Goal: Task Accomplishment & Management: Manage account settings

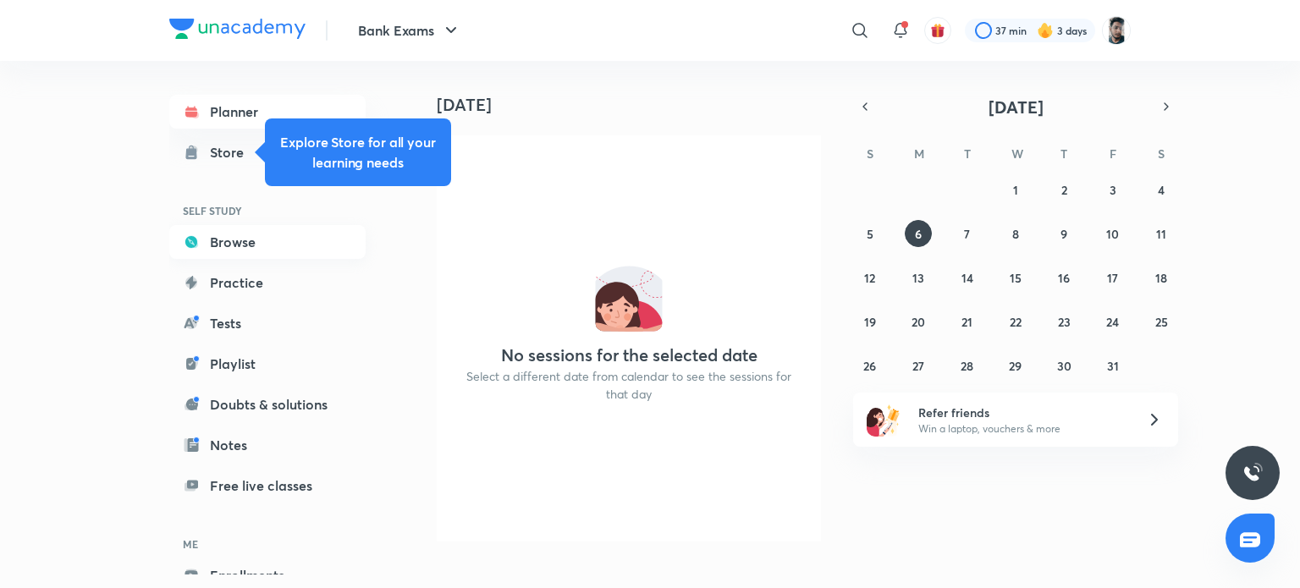
click at [241, 239] on link "Browse" at bounding box center [267, 242] width 196 height 34
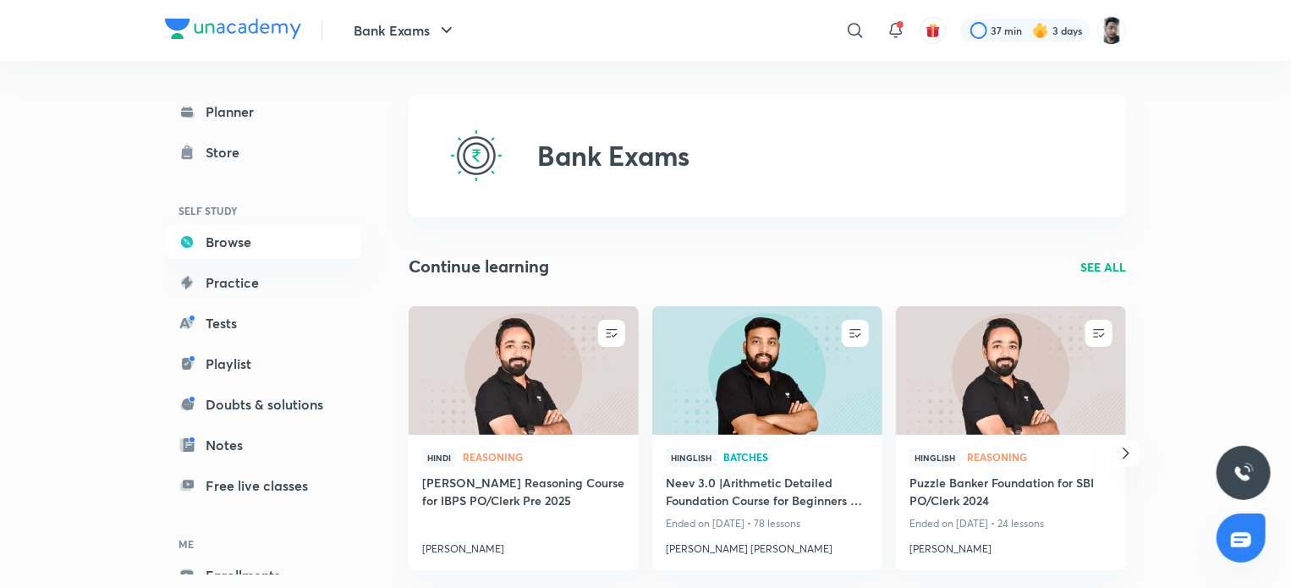
drag, startPoint x: 1238, startPoint y: 94, endPoint x: 688, endPoint y: 107, distance: 550.1
click at [688, 107] on div "Bank Exams" at bounding box center [767, 156] width 717 height 122
click at [428, 37] on button "Bank Exams" at bounding box center [406, 31] width 124 height 34
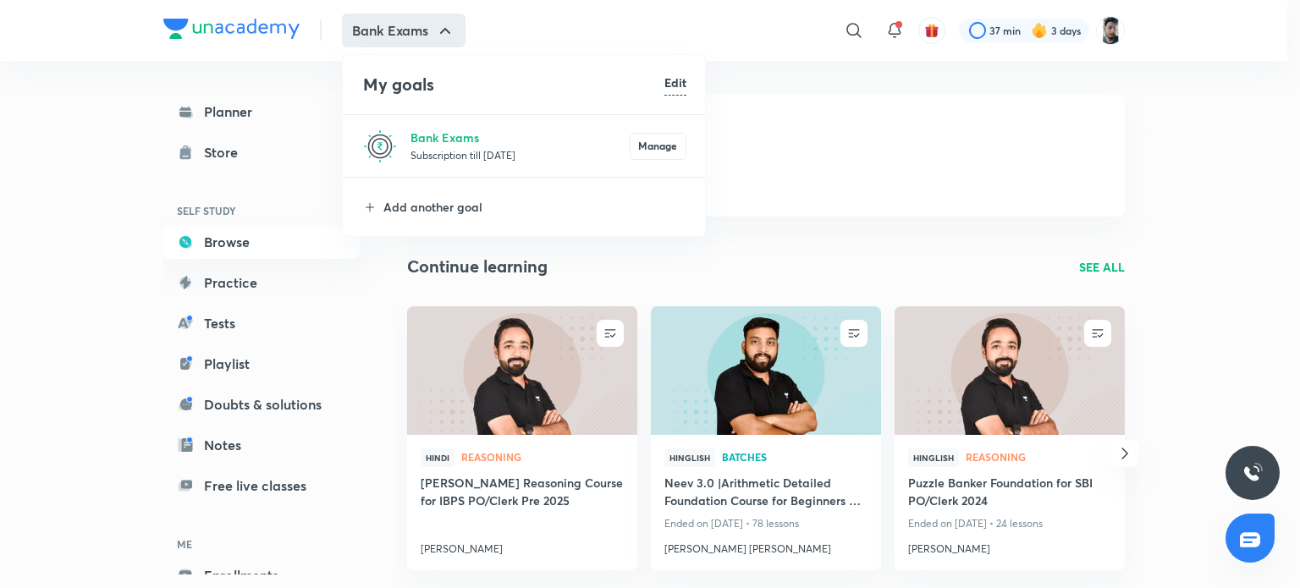
click at [61, 312] on div at bounding box center [650, 294] width 1300 height 588
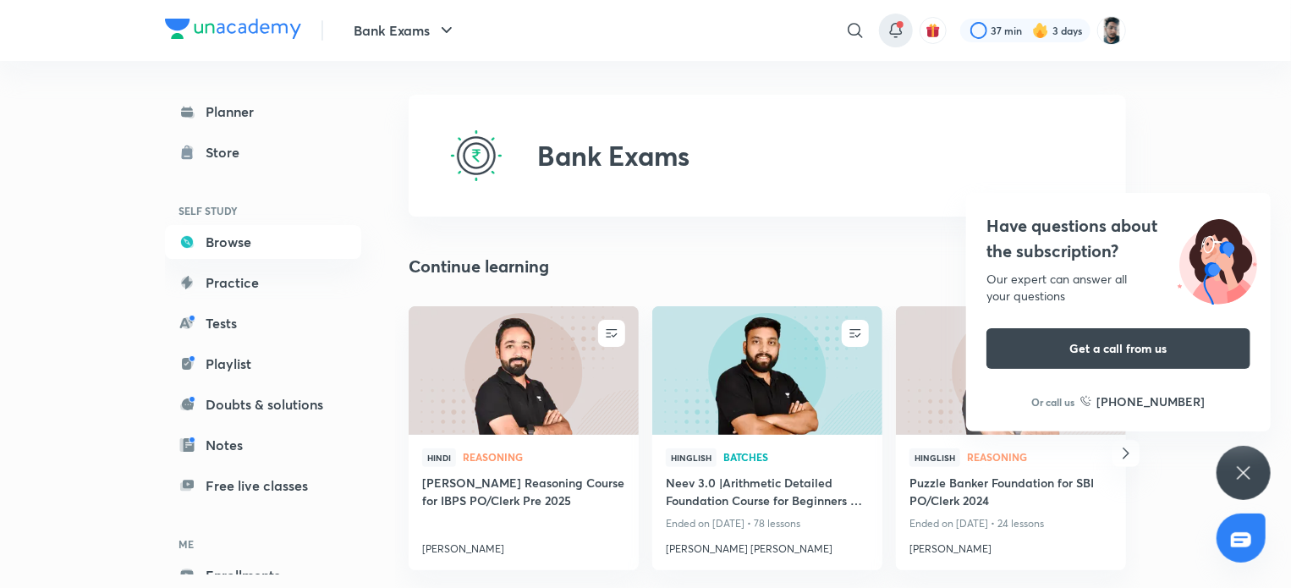
click at [908, 20] on div at bounding box center [896, 31] width 34 height 34
click at [890, 30] on icon at bounding box center [895, 29] width 11 height 10
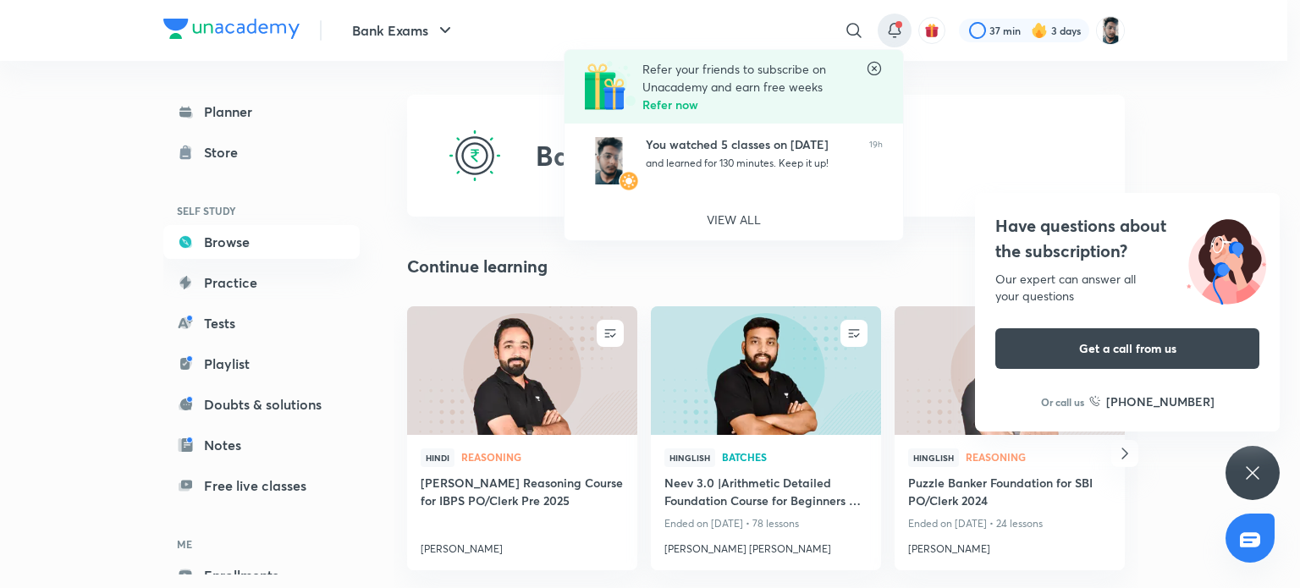
click at [879, 64] on icon at bounding box center [874, 69] width 14 height 14
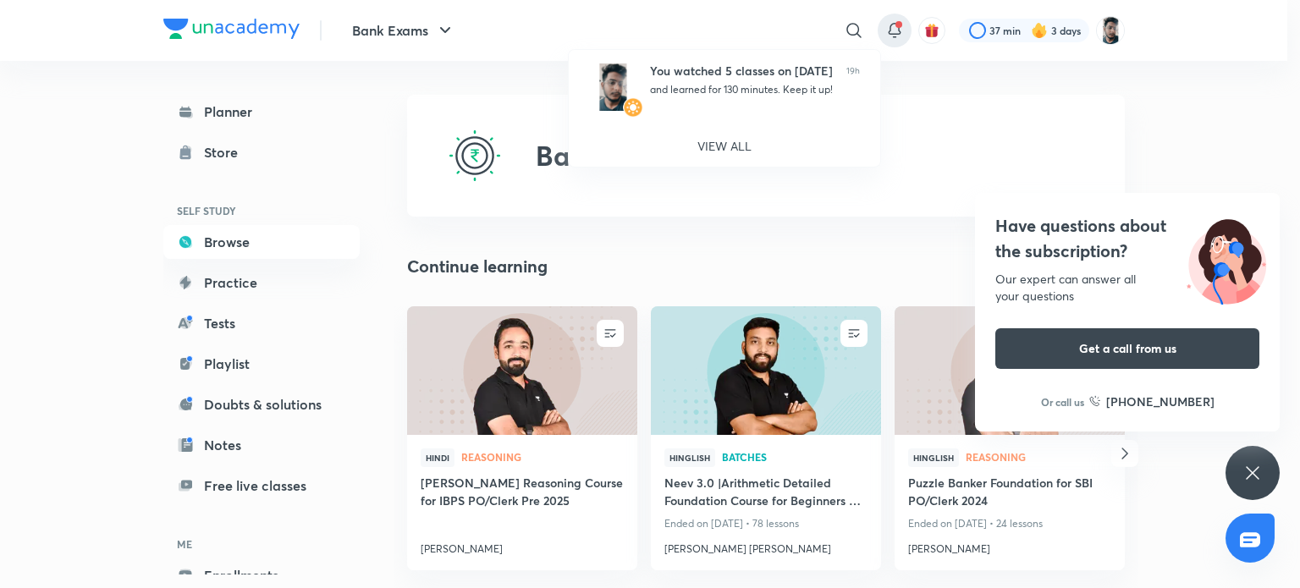
click at [1271, 79] on div at bounding box center [650, 294] width 1300 height 588
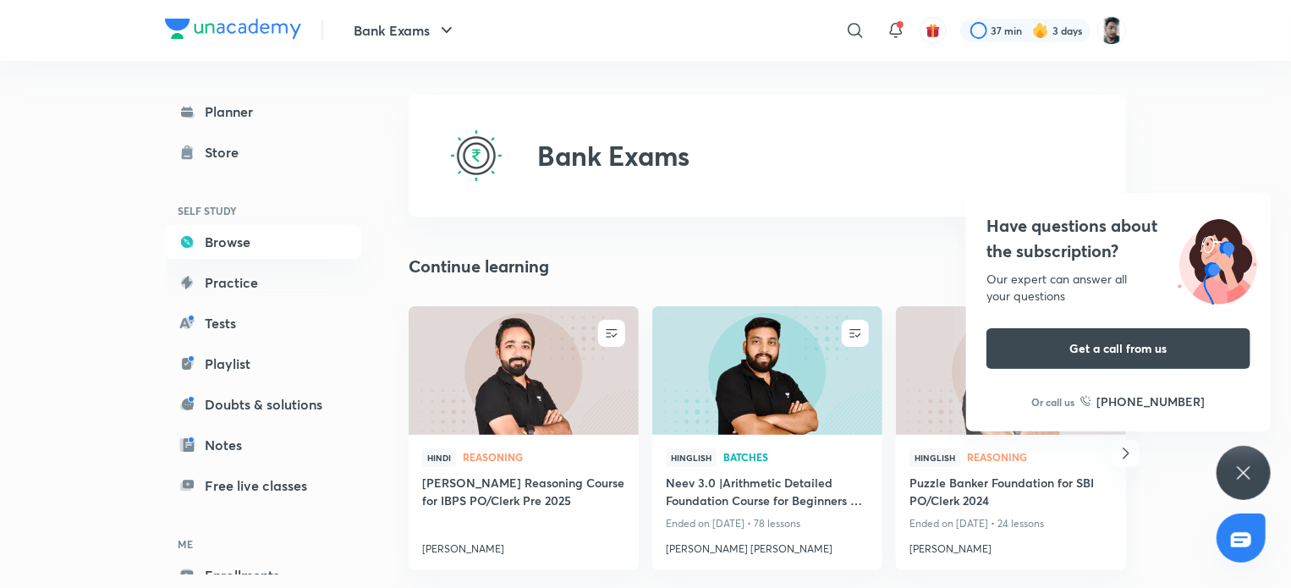
click at [1247, 489] on div "Have questions about the subscription? Our expert can answer all your questions…" at bounding box center [1244, 473] width 54 height 54
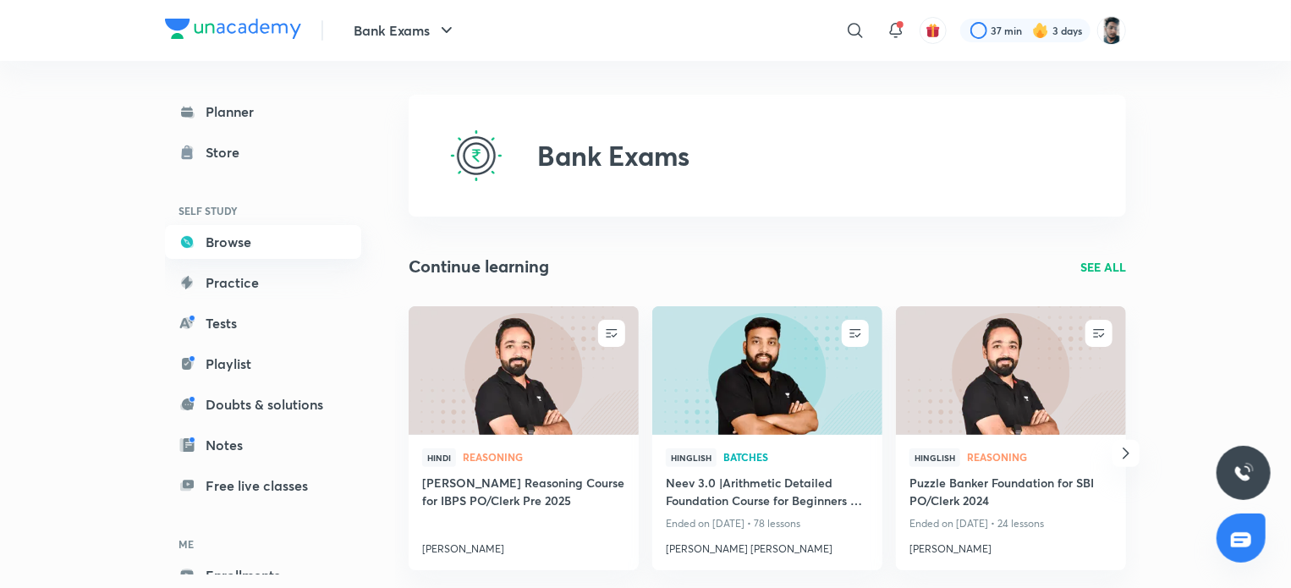
click at [259, 236] on link "Browse" at bounding box center [263, 242] width 196 height 34
click at [1108, 29] on img at bounding box center [1111, 30] width 29 height 29
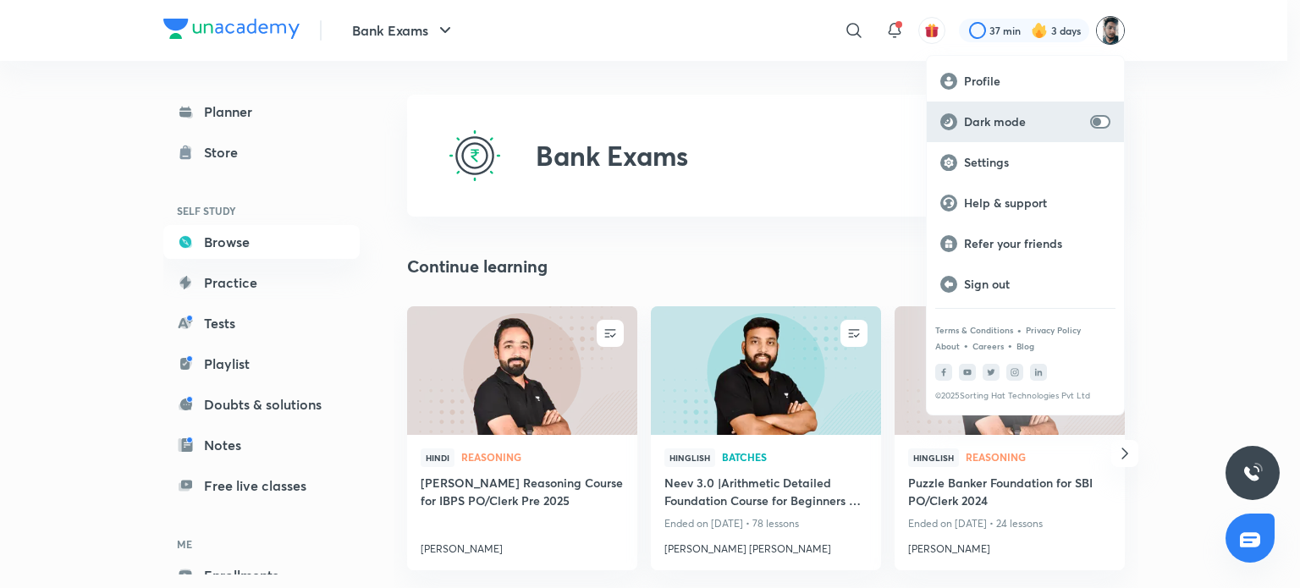
click at [1093, 121] on input "checkbox" at bounding box center [1096, 122] width 41 height 14
checkbox input "true"
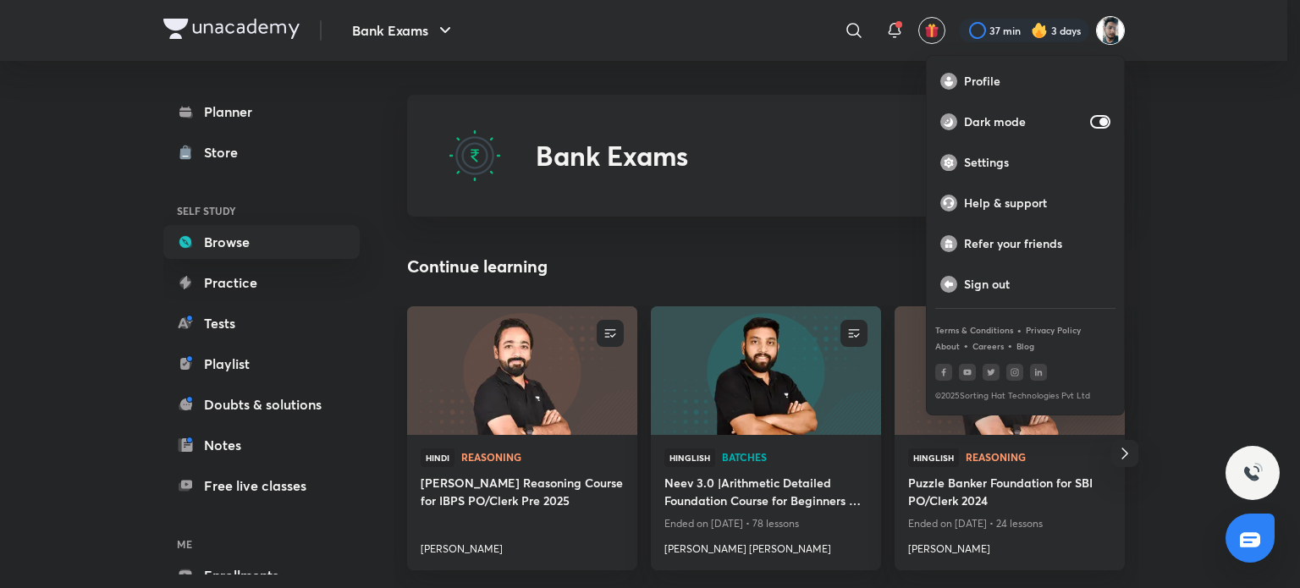
click at [1249, 138] on div at bounding box center [650, 294] width 1300 height 588
